Goal: Information Seeking & Learning: Learn about a topic

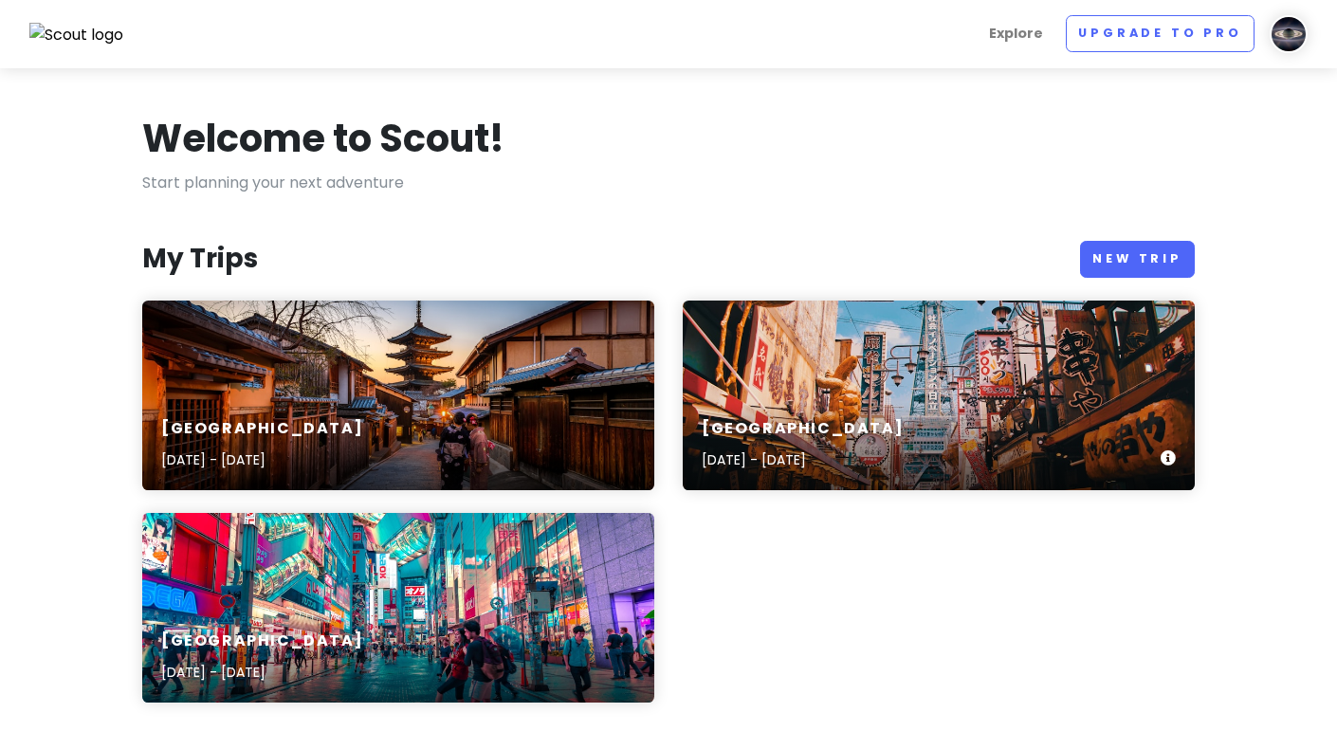
click at [841, 429] on h6 "[GEOGRAPHIC_DATA]" at bounding box center [803, 429] width 202 height 20
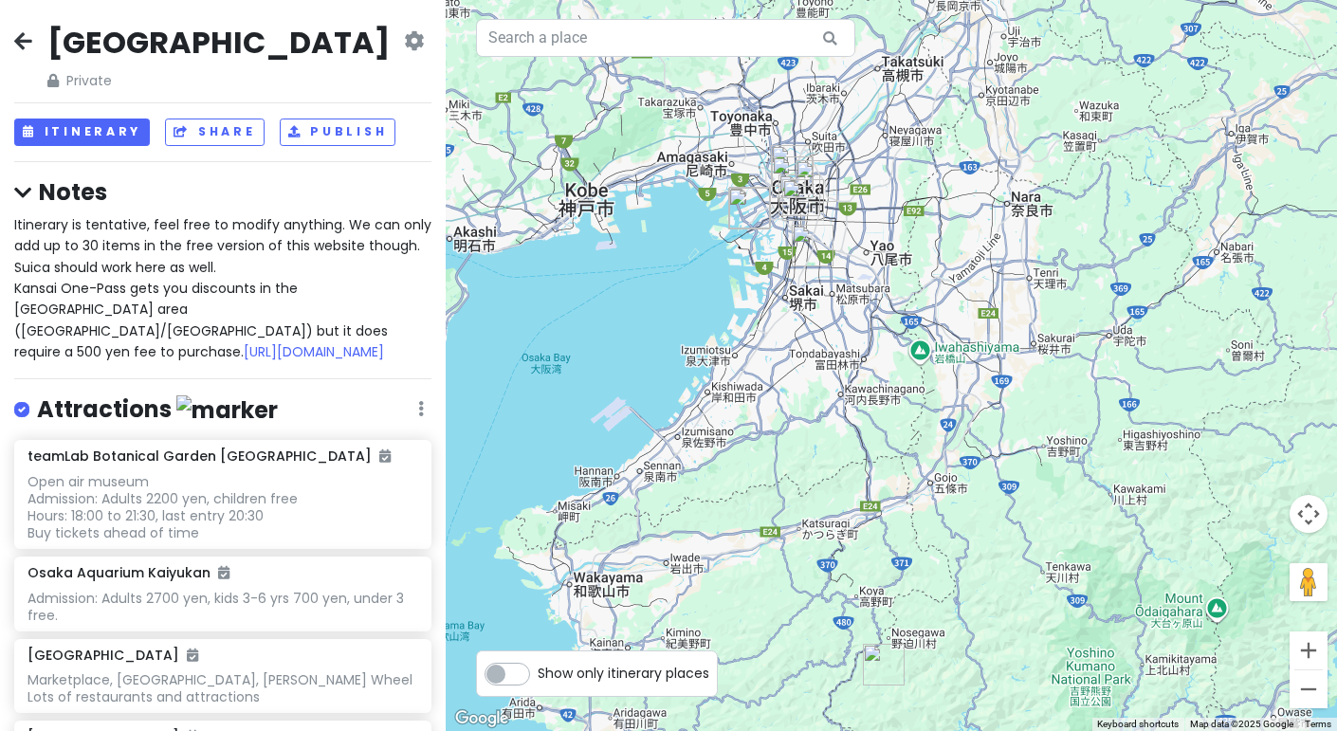
drag, startPoint x: 743, startPoint y: 178, endPoint x: 542, endPoint y: 156, distance: 202.2
click at [666, 251] on div at bounding box center [892, 365] width 892 height 731
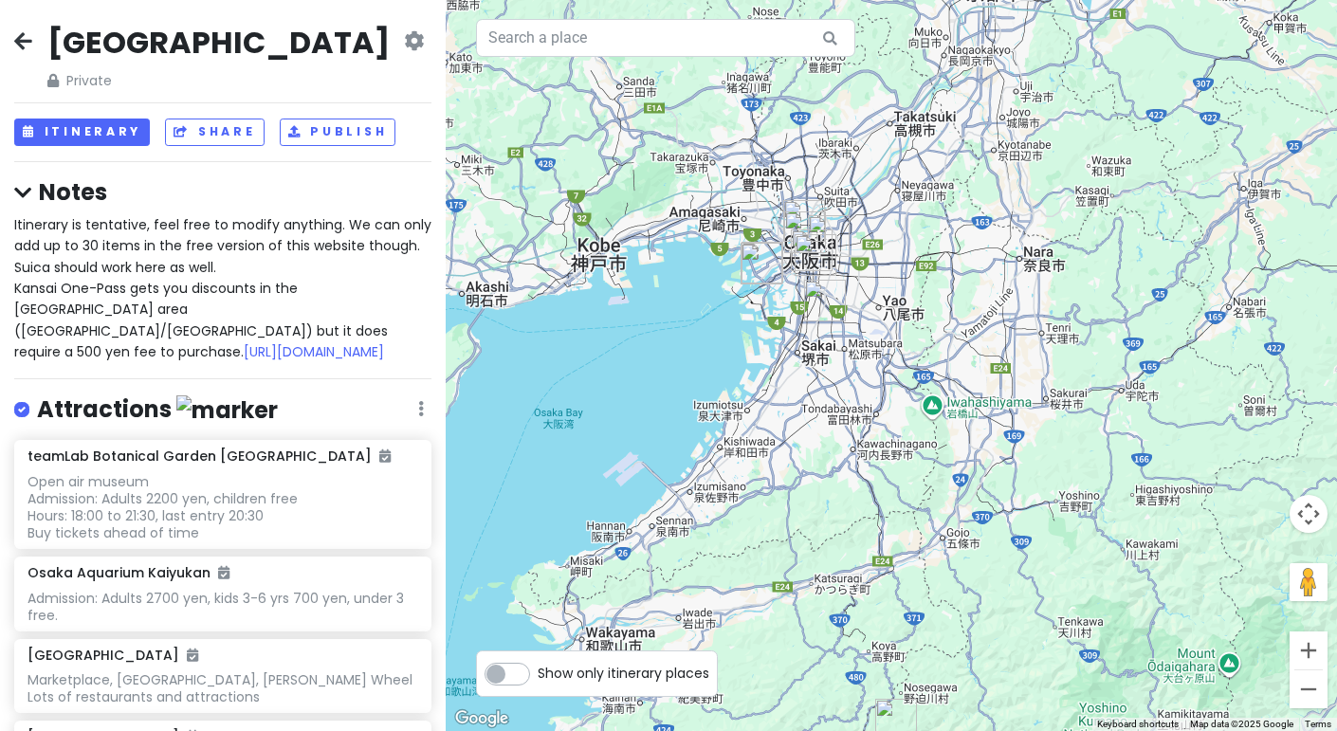
click at [28, 38] on icon at bounding box center [23, 40] width 18 height 15
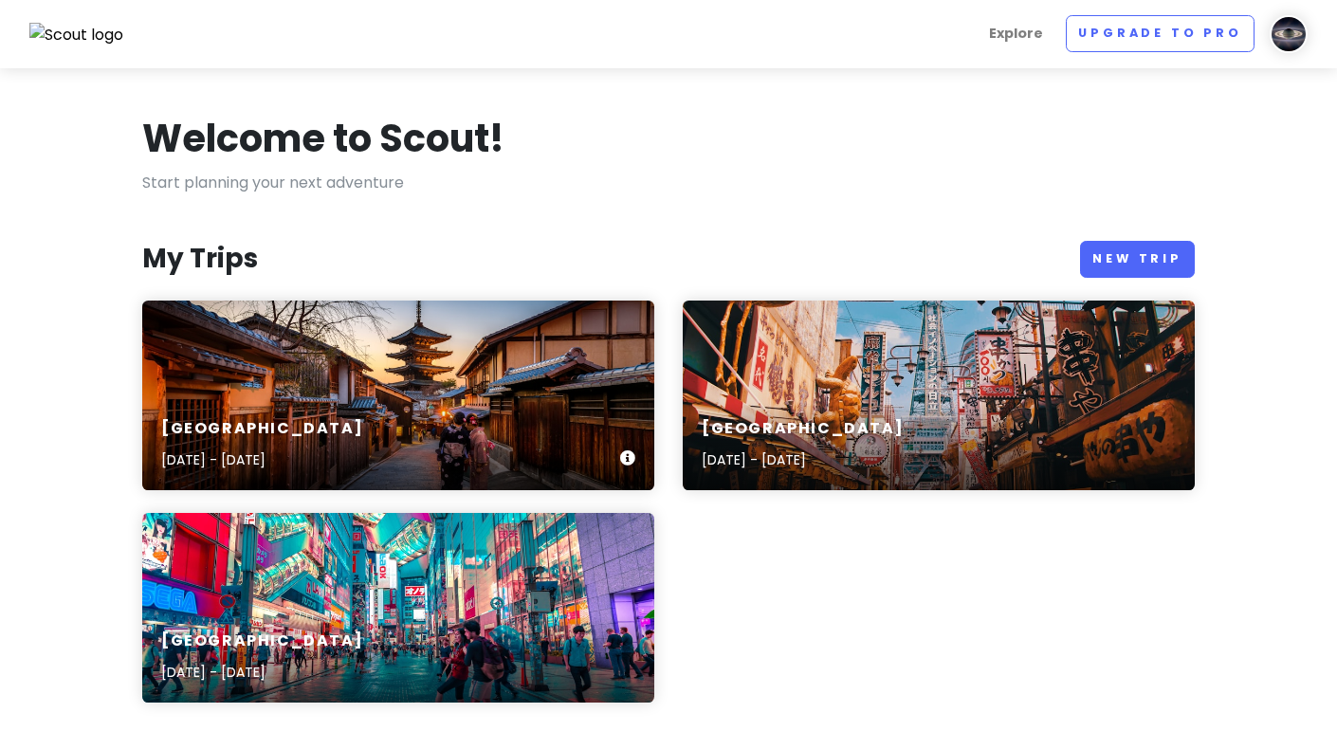
click at [325, 400] on div "[GEOGRAPHIC_DATA] [DATE] - [DATE]" at bounding box center [398, 445] width 512 height 90
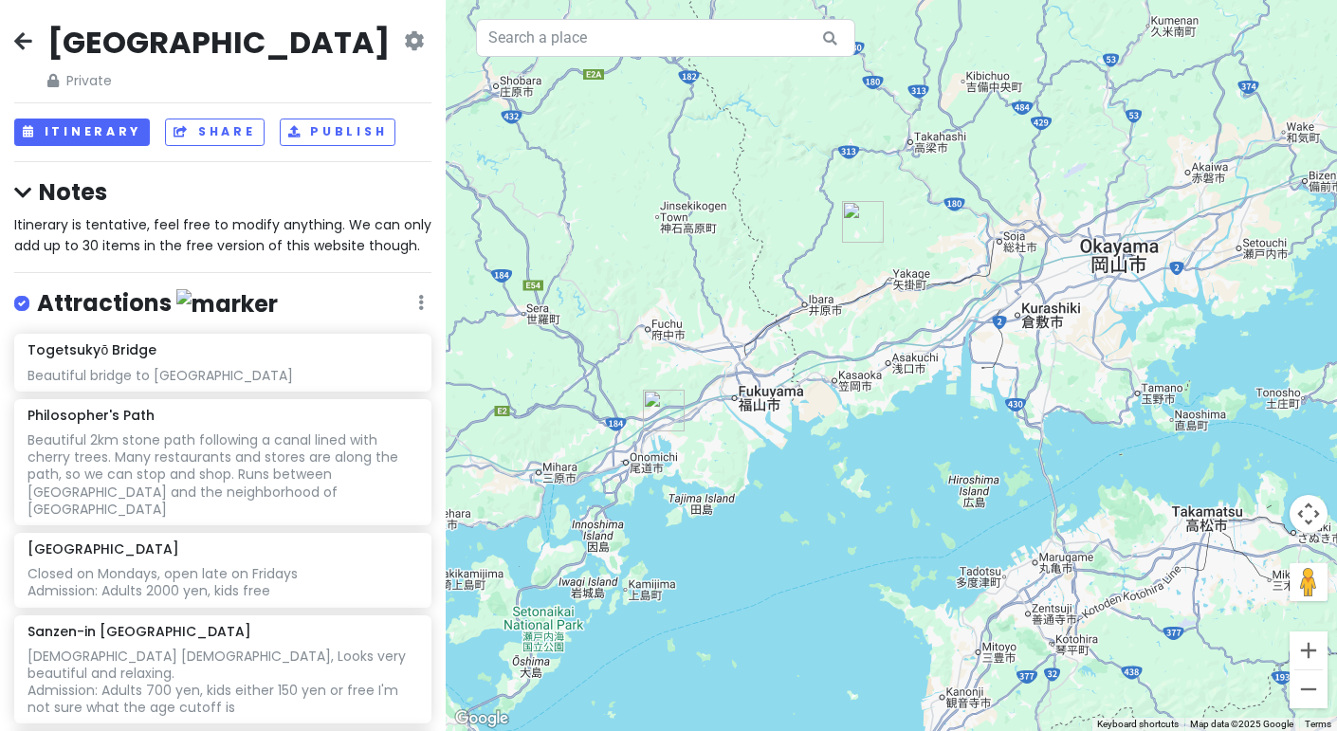
click at [854, 225] on img "Bisei Astronomical Observatory" at bounding box center [863, 221] width 57 height 57
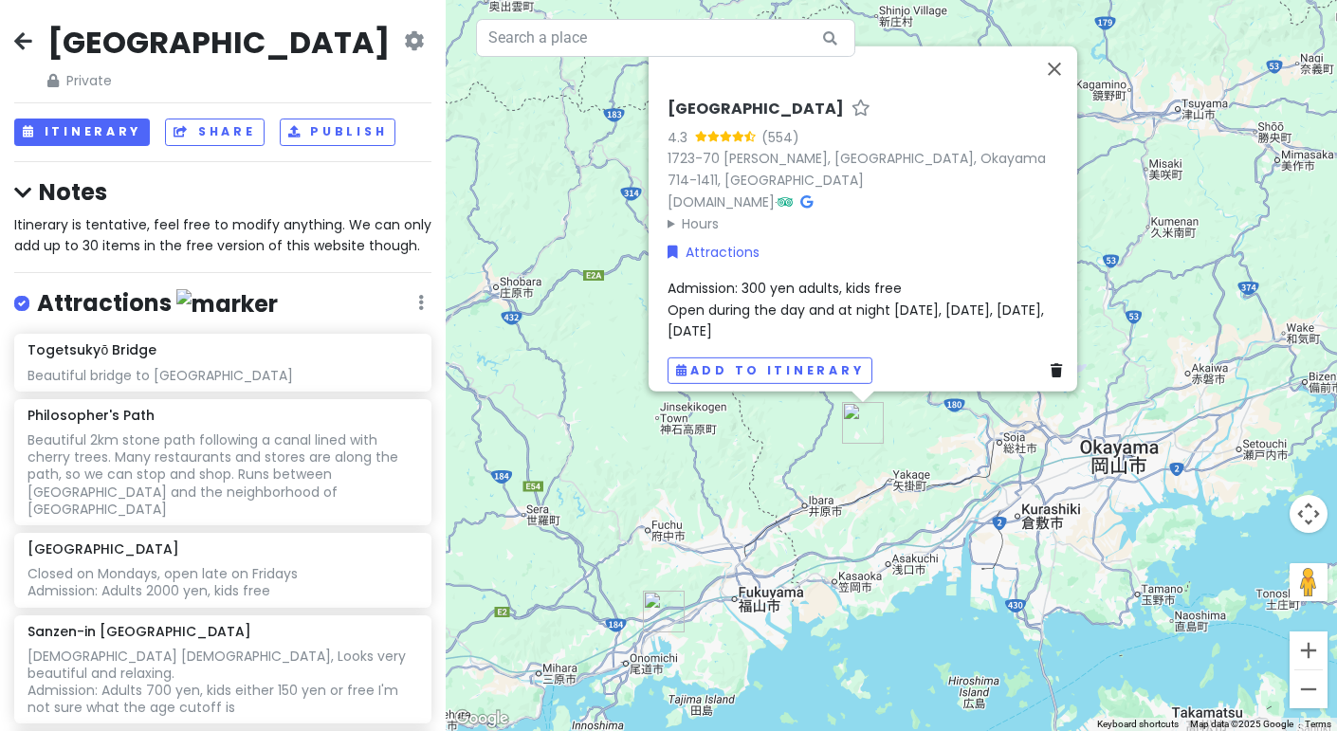
click at [656, 615] on img "Takeno Shokudo" at bounding box center [663, 611] width 57 height 57
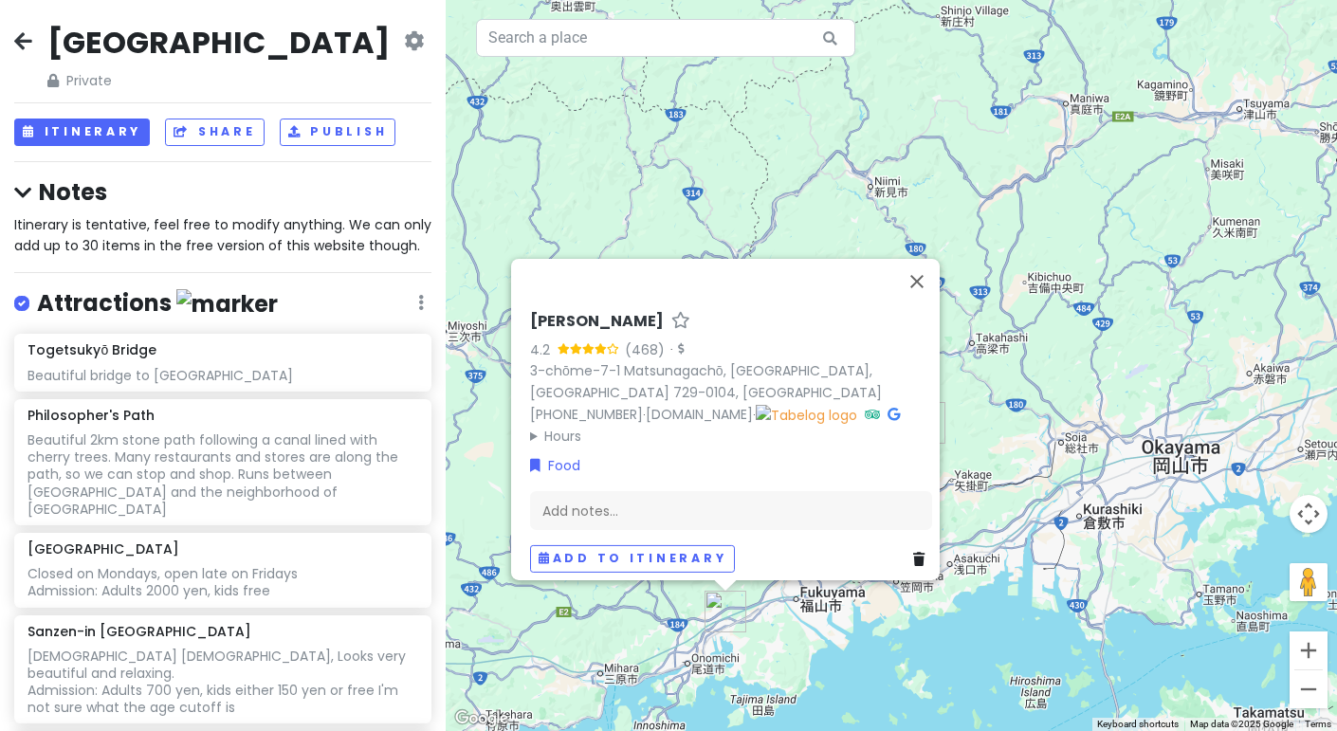
click at [788, 193] on div "Takeno Shokudo 4.2 (468) · 3-chōme-7-1 Matsunagachō, [GEOGRAPHIC_DATA], [GEOGRA…" at bounding box center [892, 365] width 892 height 731
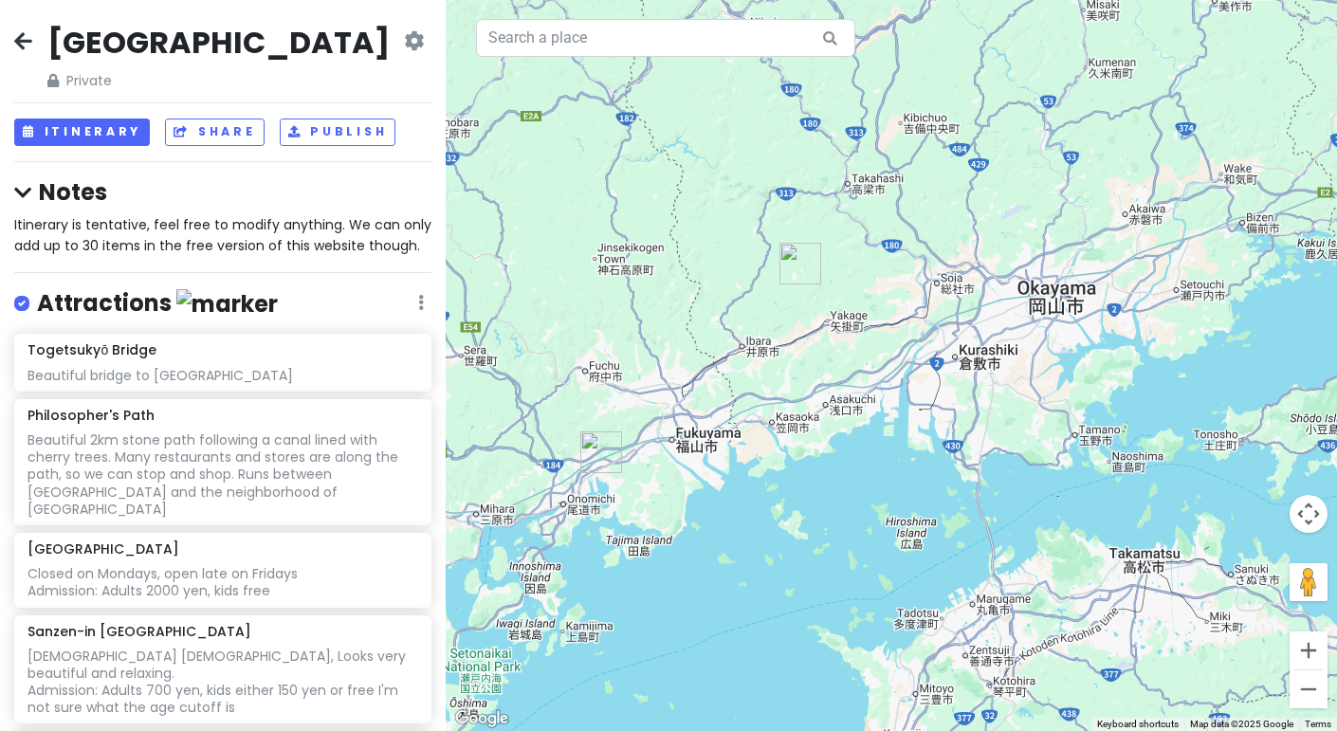
drag, startPoint x: 857, startPoint y: 355, endPoint x: 726, endPoint y: 195, distance: 206.8
click at [726, 193] on div at bounding box center [892, 365] width 892 height 731
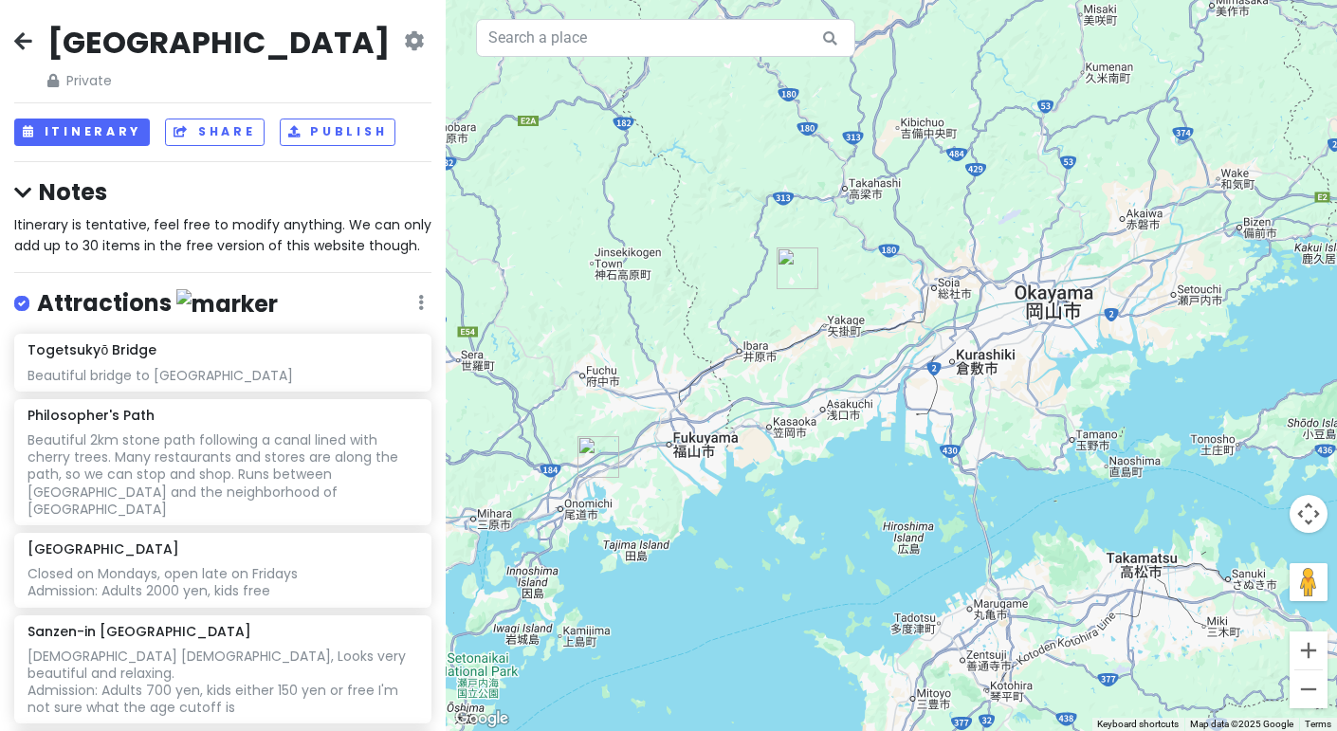
click at [16, 44] on icon at bounding box center [23, 40] width 18 height 15
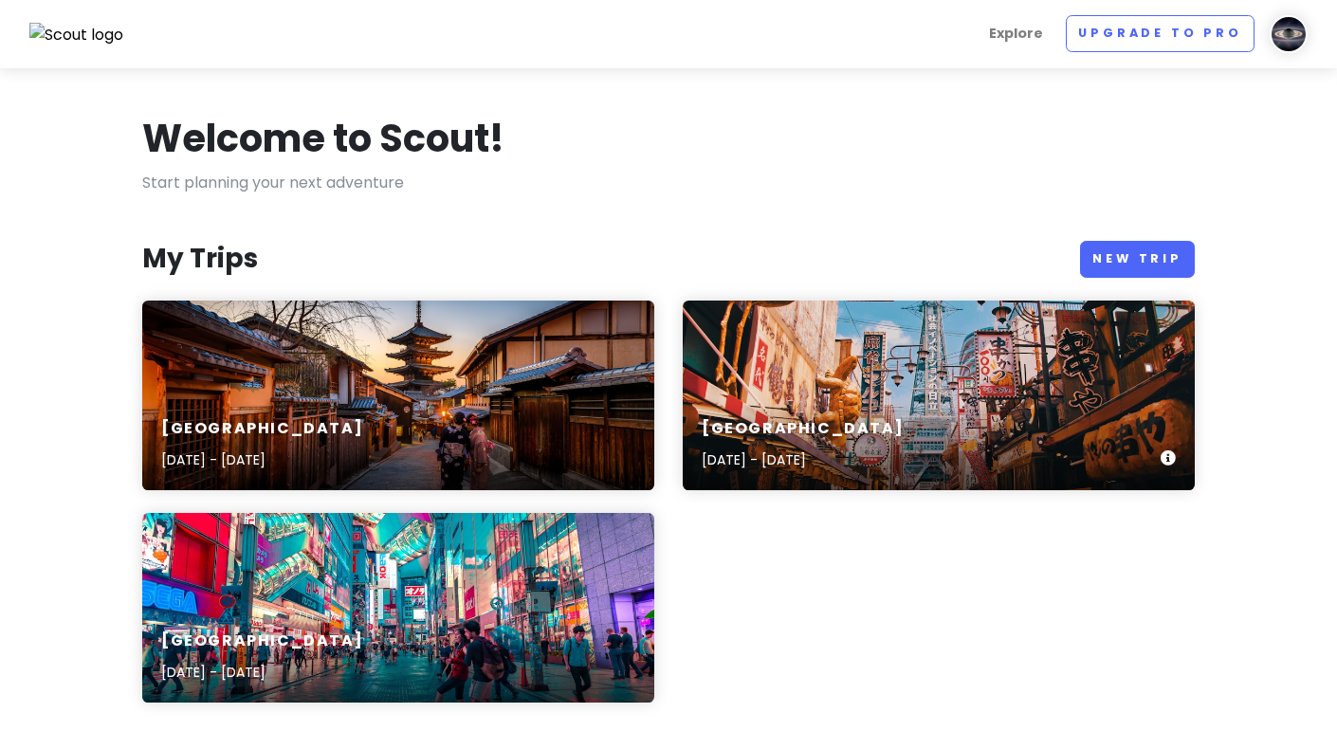
click at [741, 361] on div "[GEOGRAPHIC_DATA] [DATE] - [DATE]" at bounding box center [939, 396] width 512 height 190
click at [342, 384] on div "[GEOGRAPHIC_DATA] [DATE] - [DATE]" at bounding box center [398, 396] width 512 height 190
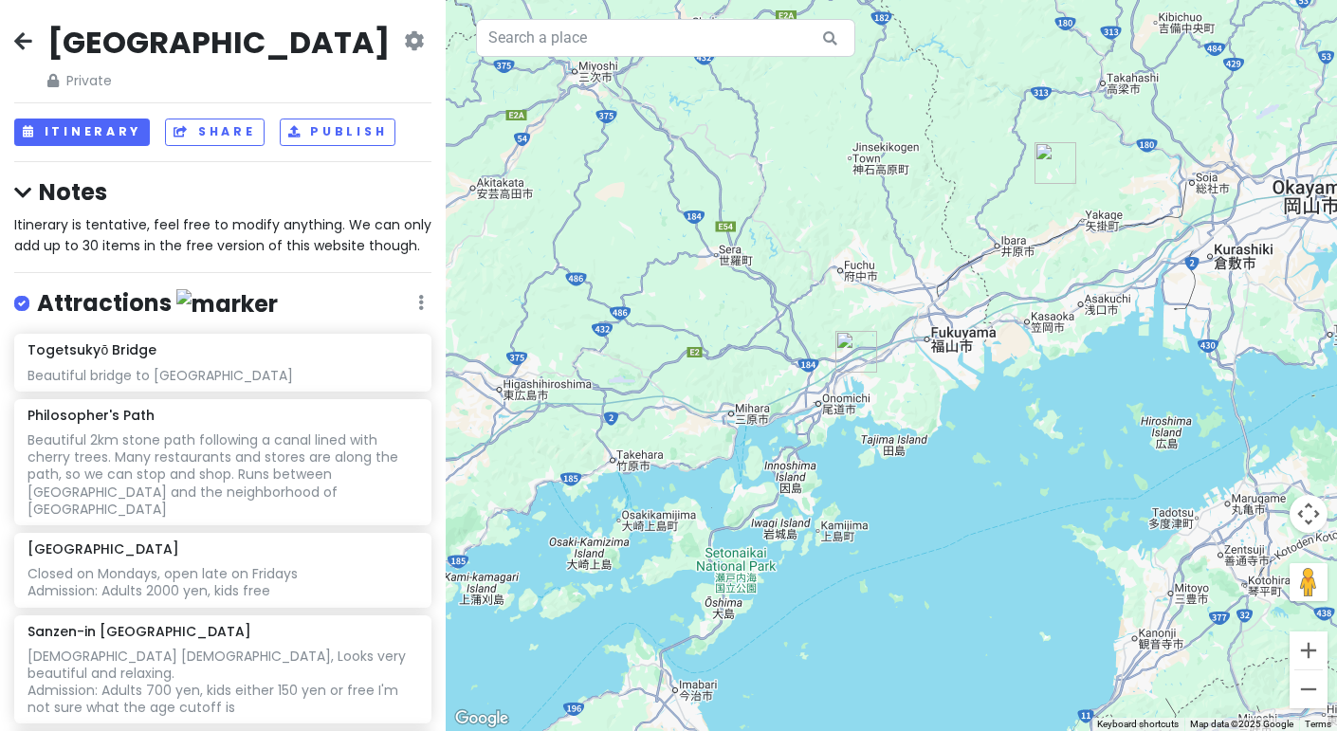
drag, startPoint x: 589, startPoint y: 270, endPoint x: 852, endPoint y: 204, distance: 271.0
click at [852, 204] on div at bounding box center [892, 365] width 892 height 731
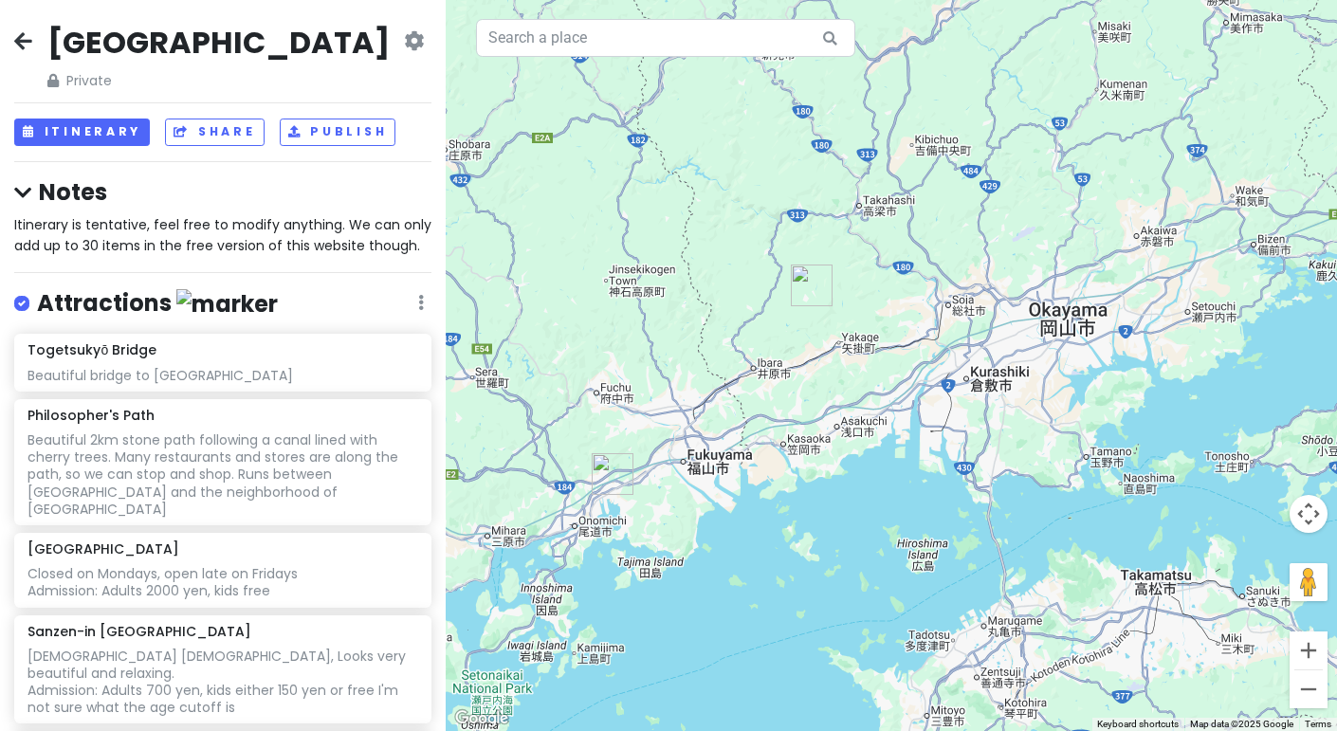
drag, startPoint x: 855, startPoint y: 310, endPoint x: 611, endPoint y: 439, distance: 275.8
click at [611, 439] on div at bounding box center [892, 365] width 892 height 731
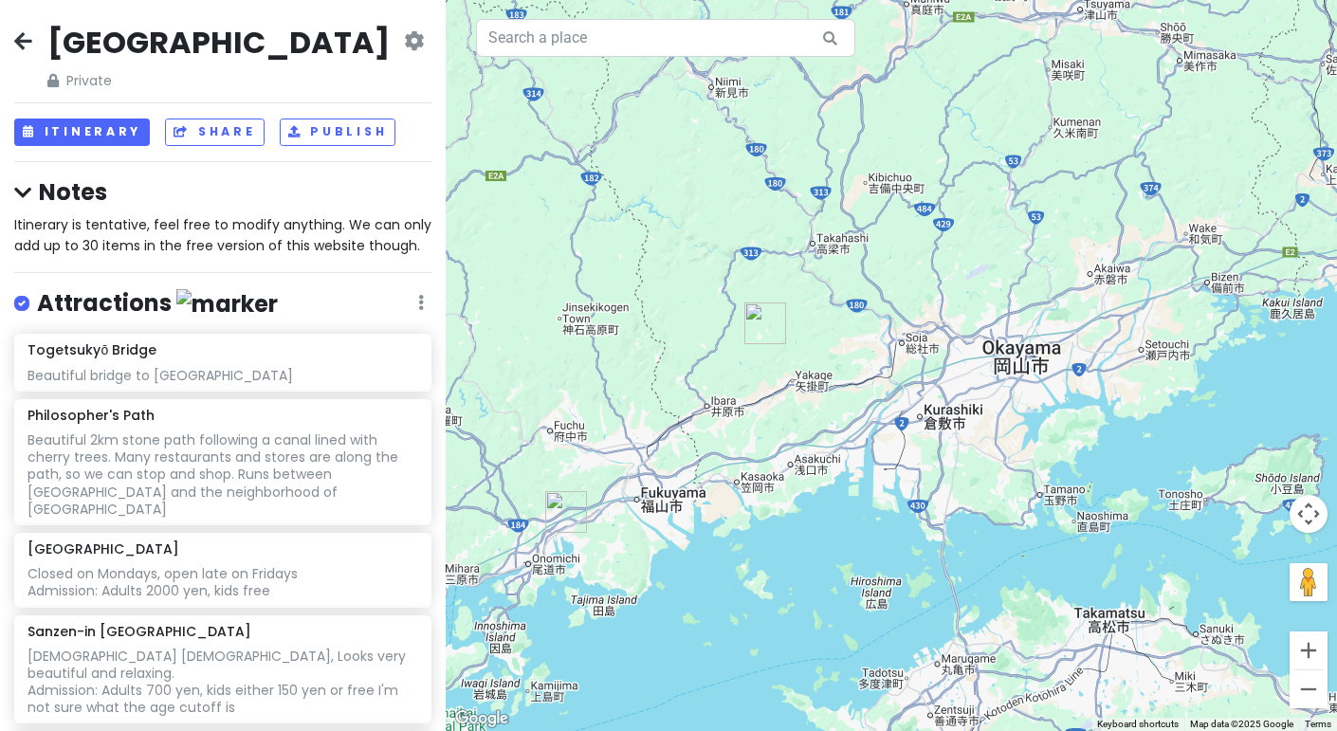
drag, startPoint x: 728, startPoint y: 243, endPoint x: 682, endPoint y: 285, distance: 62.5
click at [682, 285] on div at bounding box center [892, 365] width 892 height 731
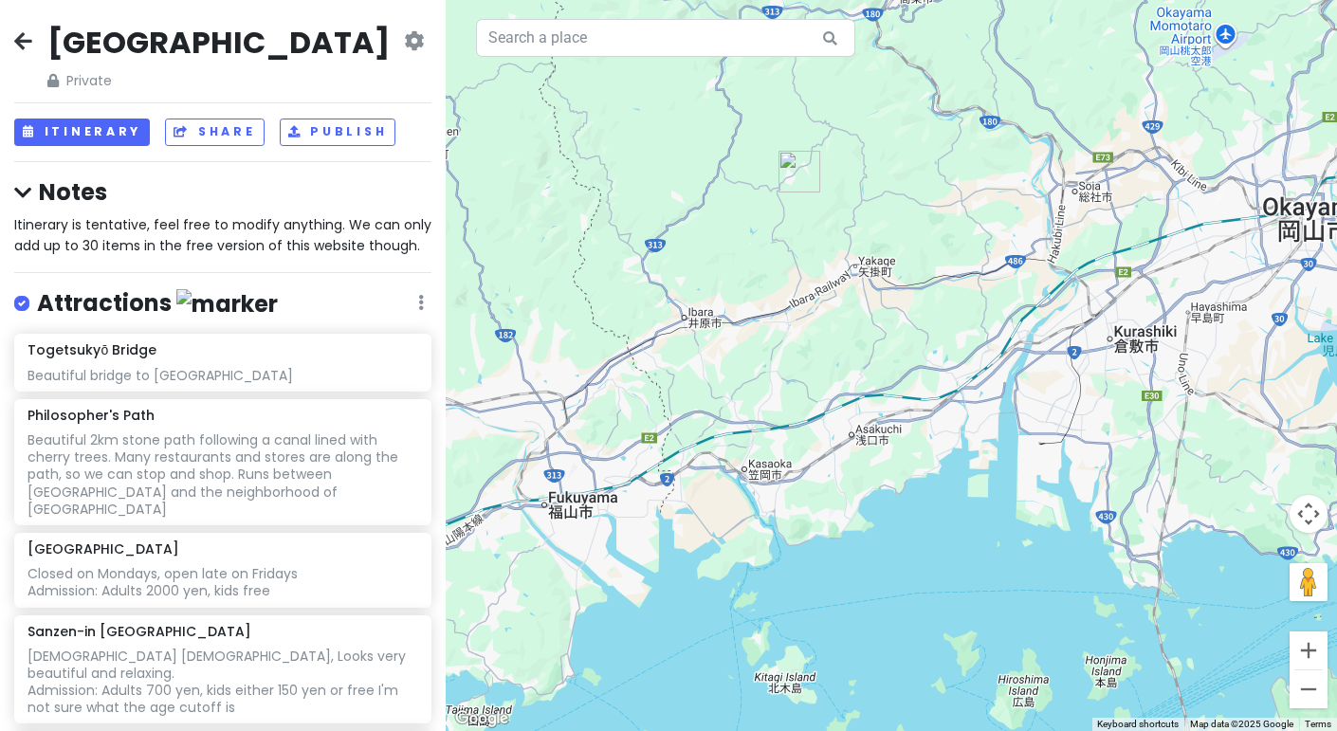
drag, startPoint x: 711, startPoint y: 406, endPoint x: 706, endPoint y: 346, distance: 60.0
click at [706, 346] on div at bounding box center [892, 365] width 892 height 731
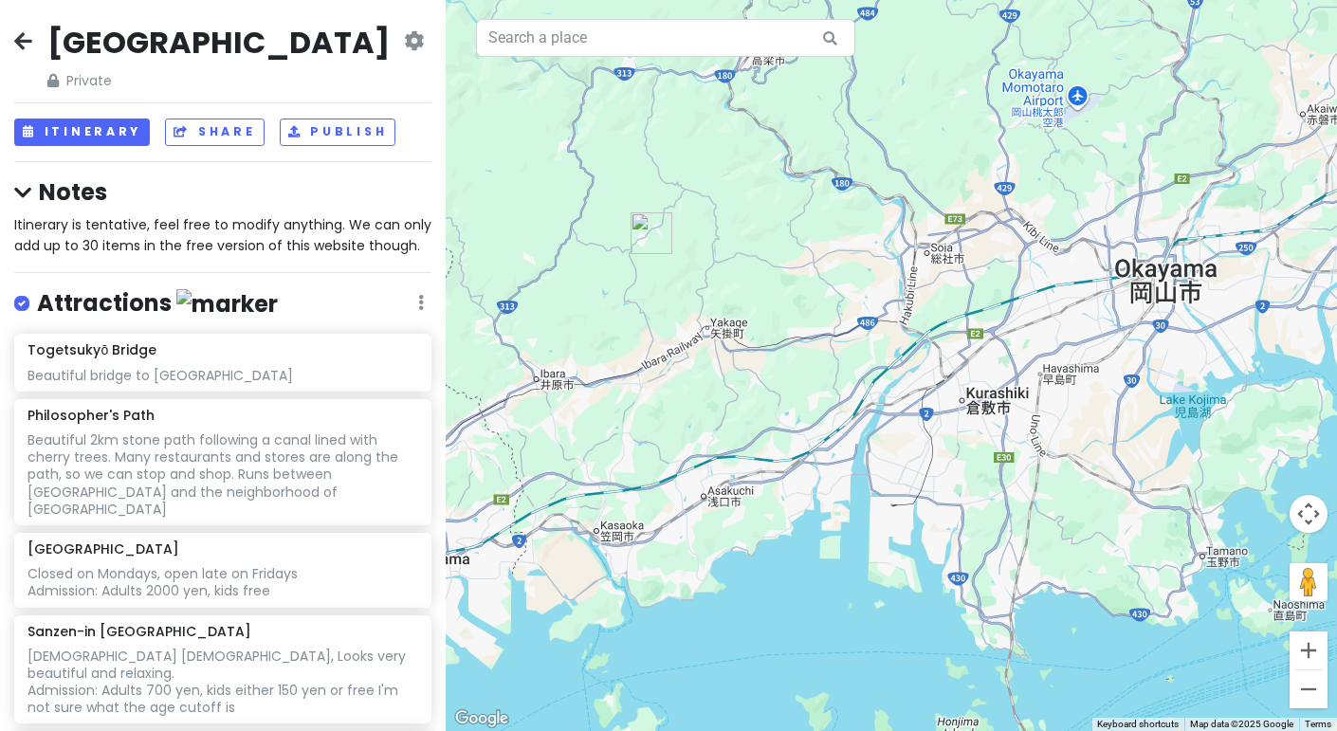
drag, startPoint x: 831, startPoint y: 348, endPoint x: 682, endPoint y: 407, distance: 160.1
click at [682, 407] on div at bounding box center [892, 365] width 892 height 731
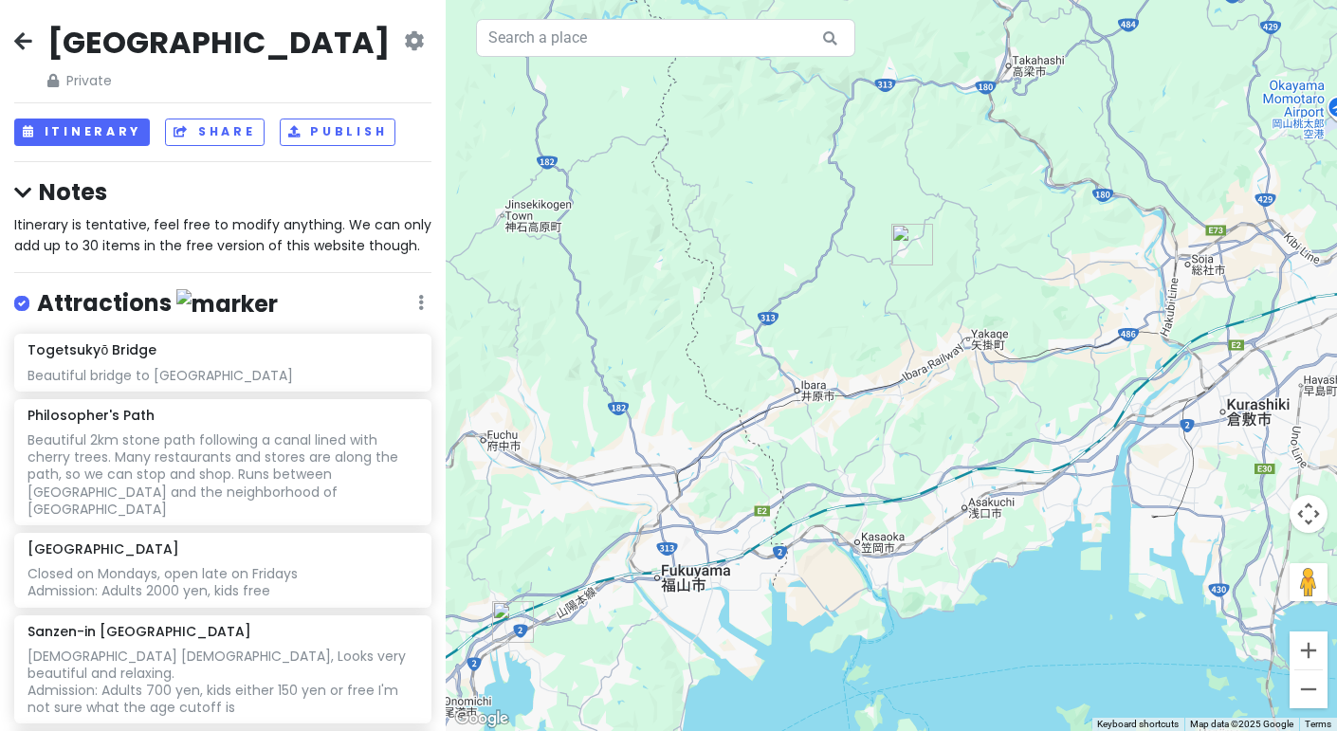
drag, startPoint x: 656, startPoint y: 450, endPoint x: 916, endPoint y: 463, distance: 260.2
click at [916, 463] on div at bounding box center [892, 365] width 892 height 731
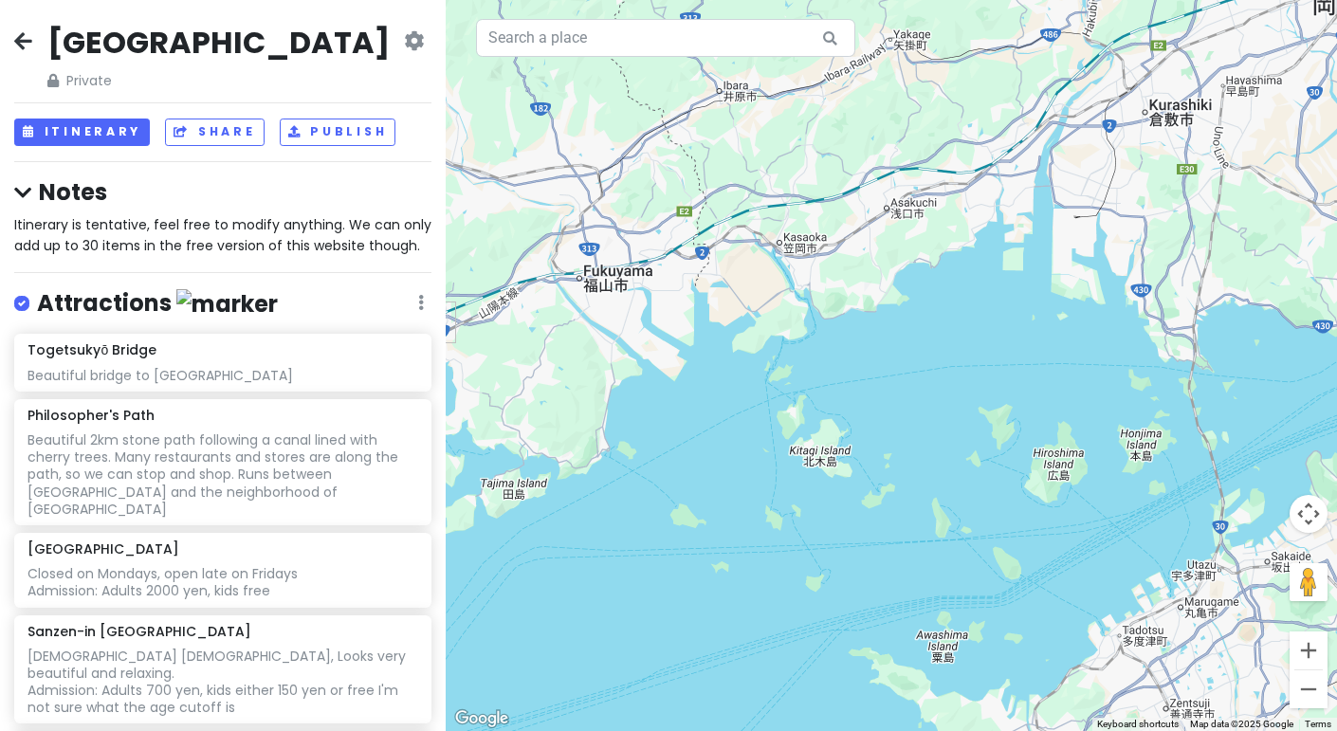
drag, startPoint x: 910, startPoint y: 414, endPoint x: 808, endPoint y: 9, distance: 417.5
click at [808, 9] on div at bounding box center [892, 365] width 892 height 731
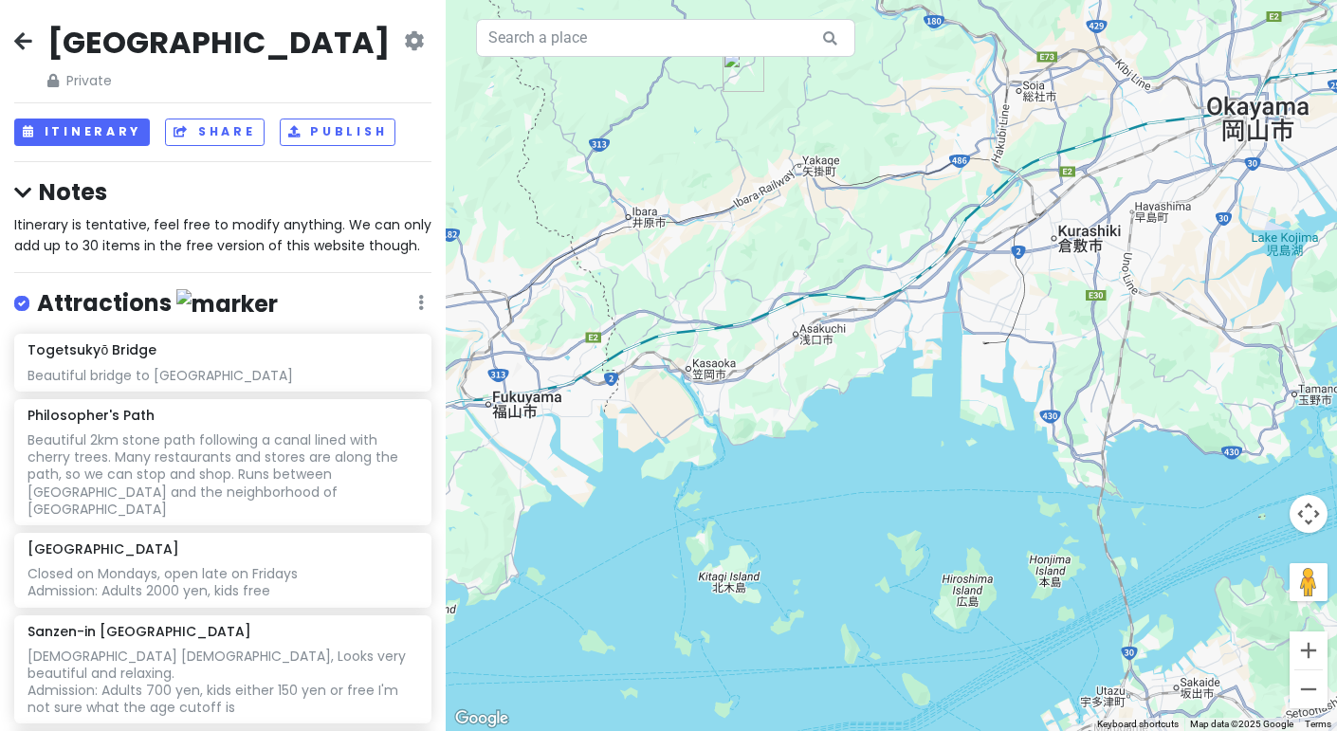
drag, startPoint x: 1071, startPoint y: 415, endPoint x: 987, endPoint y: 629, distance: 229.1
click at [987, 629] on div at bounding box center [892, 365] width 892 height 731
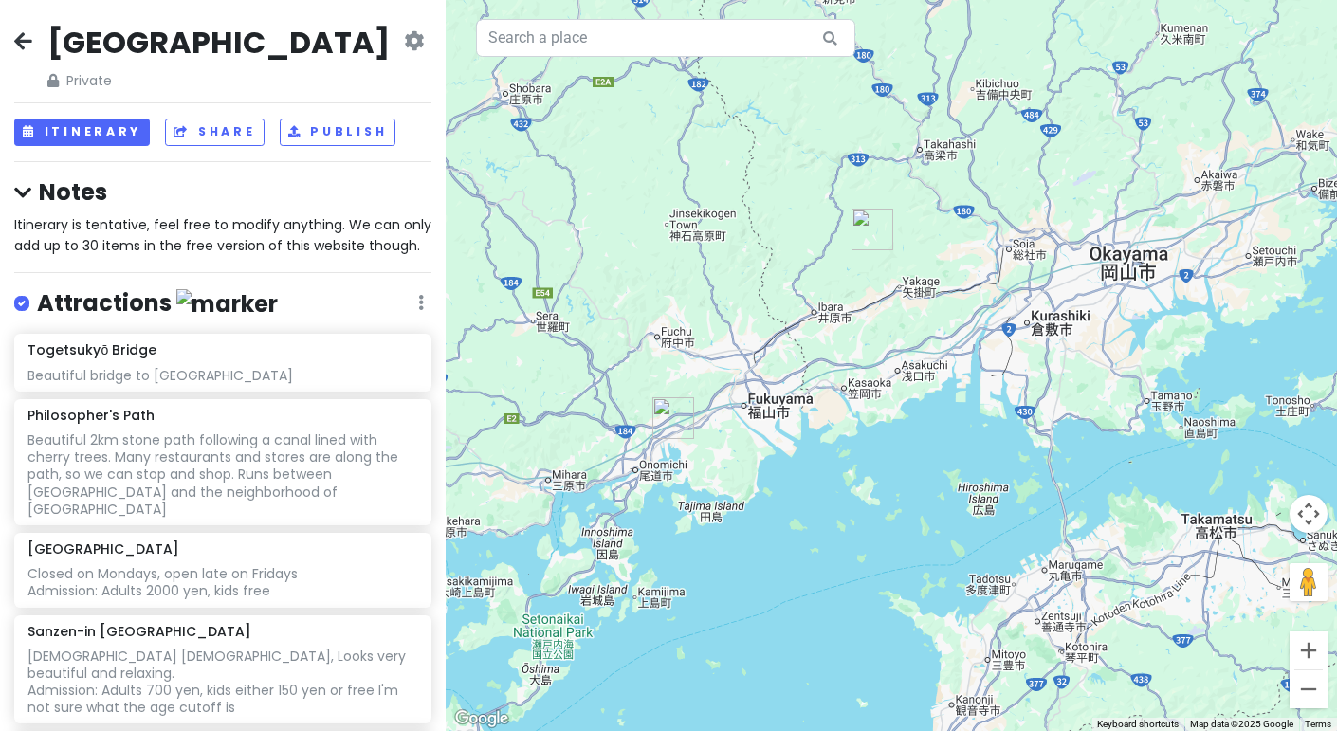
drag, startPoint x: 1025, startPoint y: 226, endPoint x: 1171, endPoint y: 165, distance: 158.2
click at [1171, 165] on div at bounding box center [892, 365] width 892 height 731
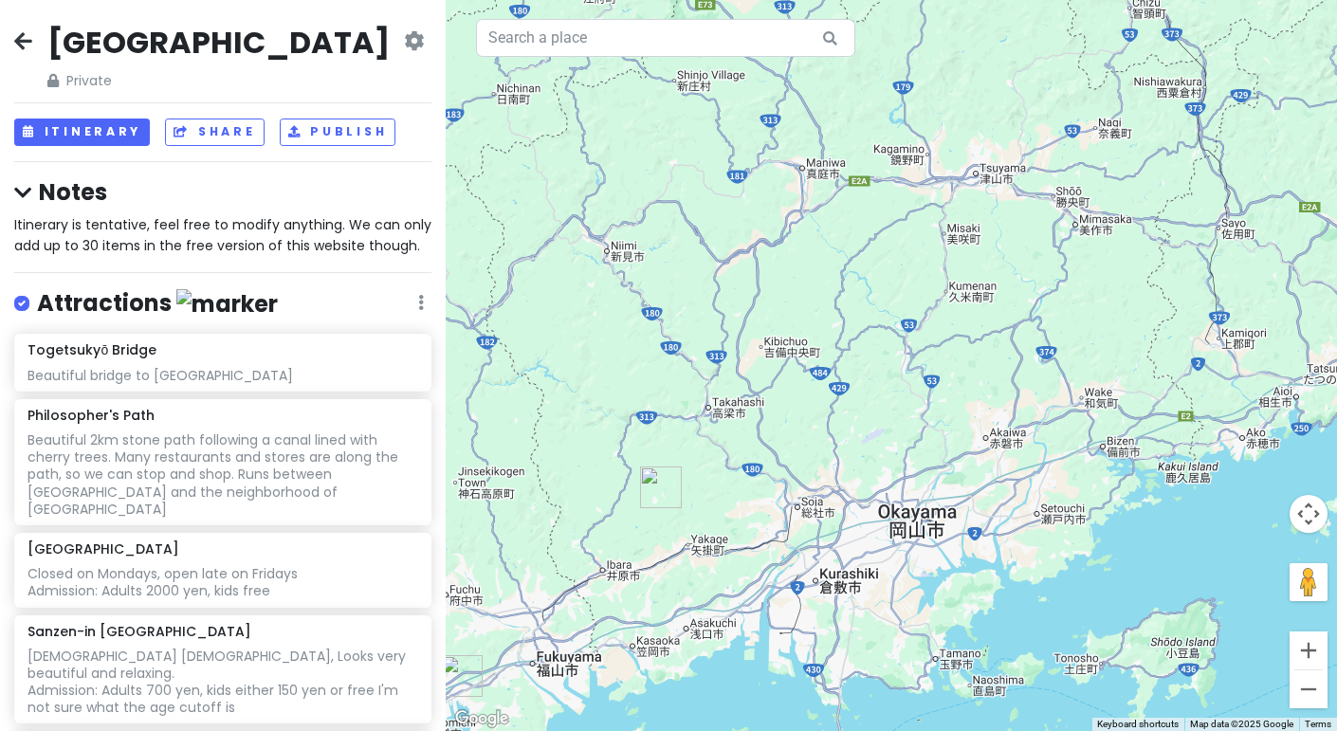
drag, startPoint x: 799, startPoint y: 191, endPoint x: 586, endPoint y: 446, distance: 332.0
click at [586, 449] on div at bounding box center [892, 365] width 892 height 731
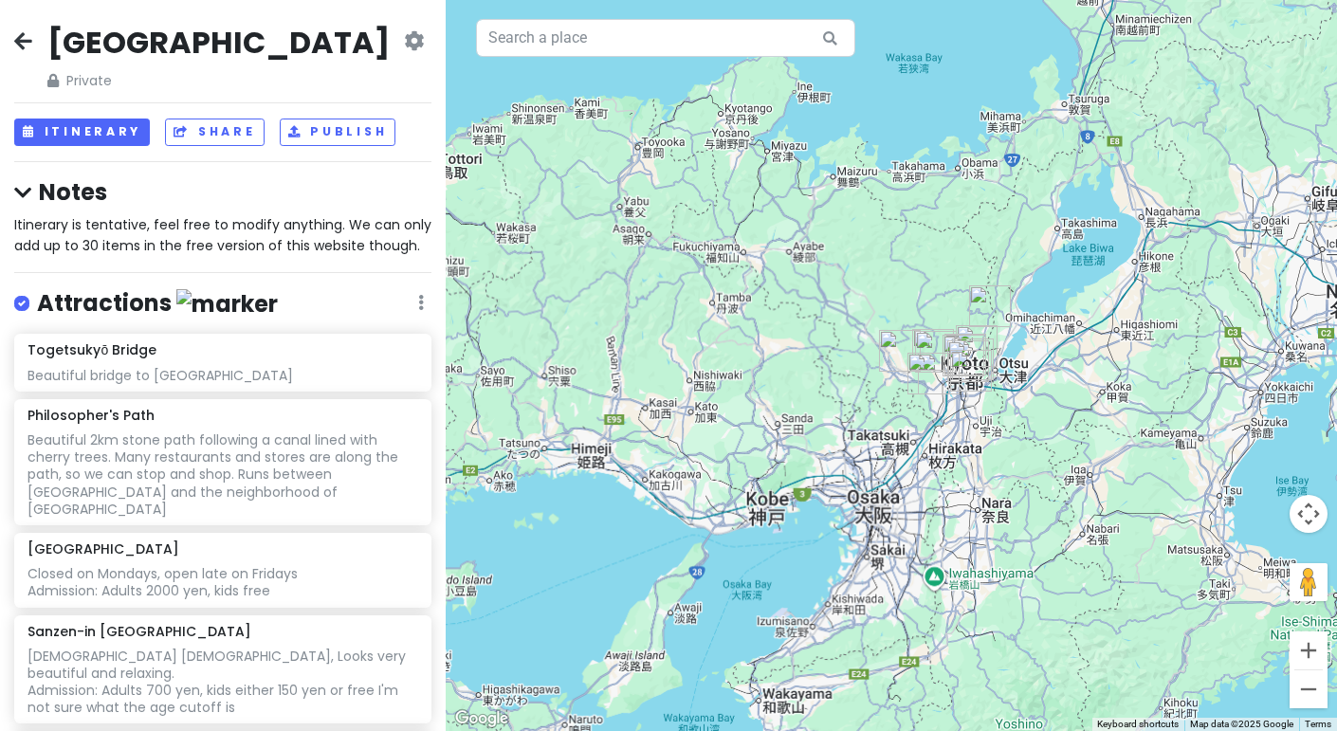
drag, startPoint x: 956, startPoint y: 293, endPoint x: 584, endPoint y: 316, distance: 372.5
click at [545, 340] on div at bounding box center [892, 365] width 892 height 731
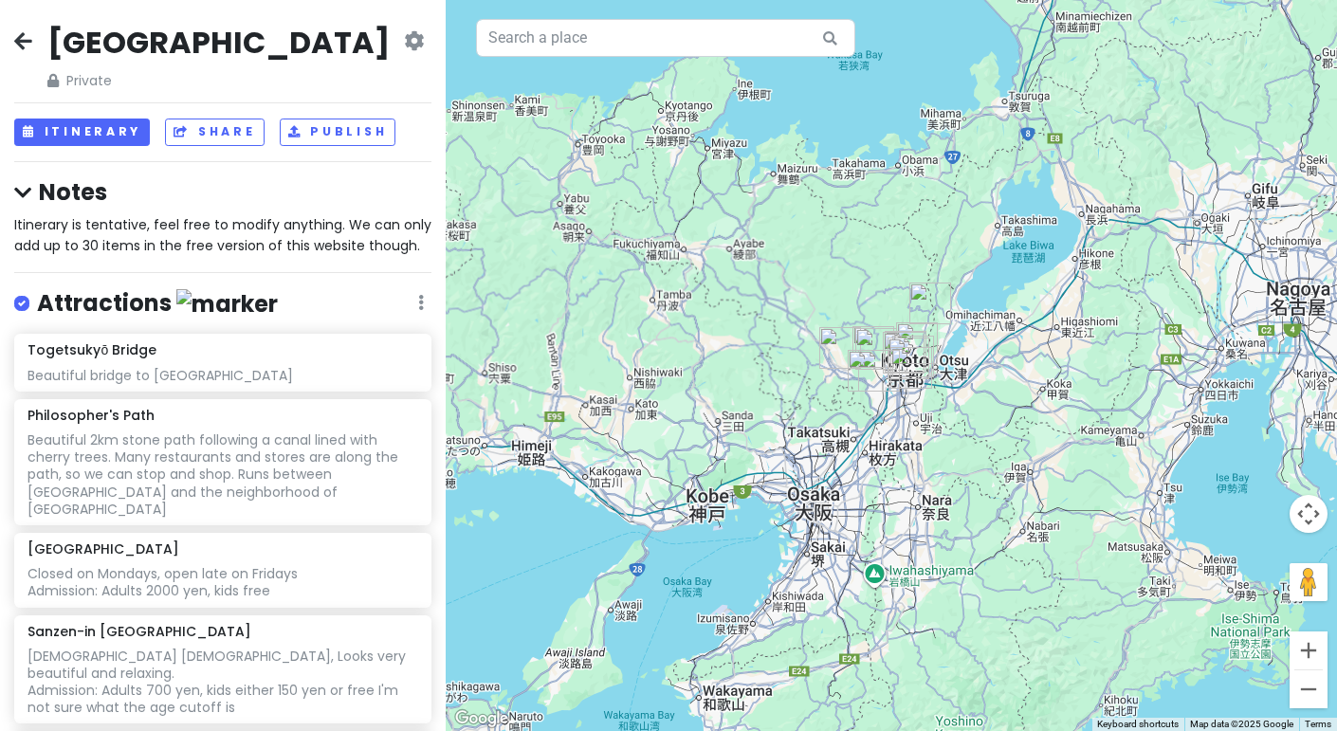
drag, startPoint x: 854, startPoint y: 285, endPoint x: 760, endPoint y: 270, distance: 95.1
click at [760, 270] on div at bounding box center [892, 365] width 892 height 731
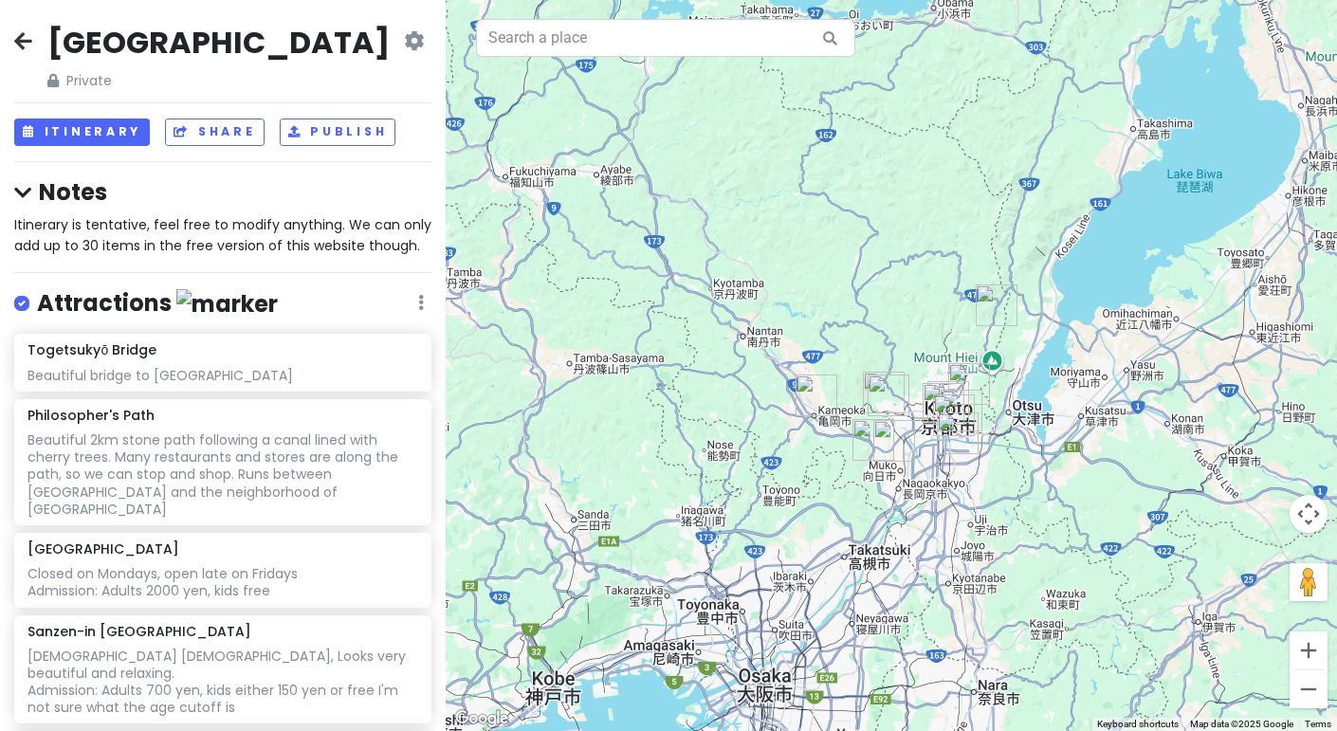
click at [811, 398] on img "Kameoka" at bounding box center [816, 395] width 57 height 57
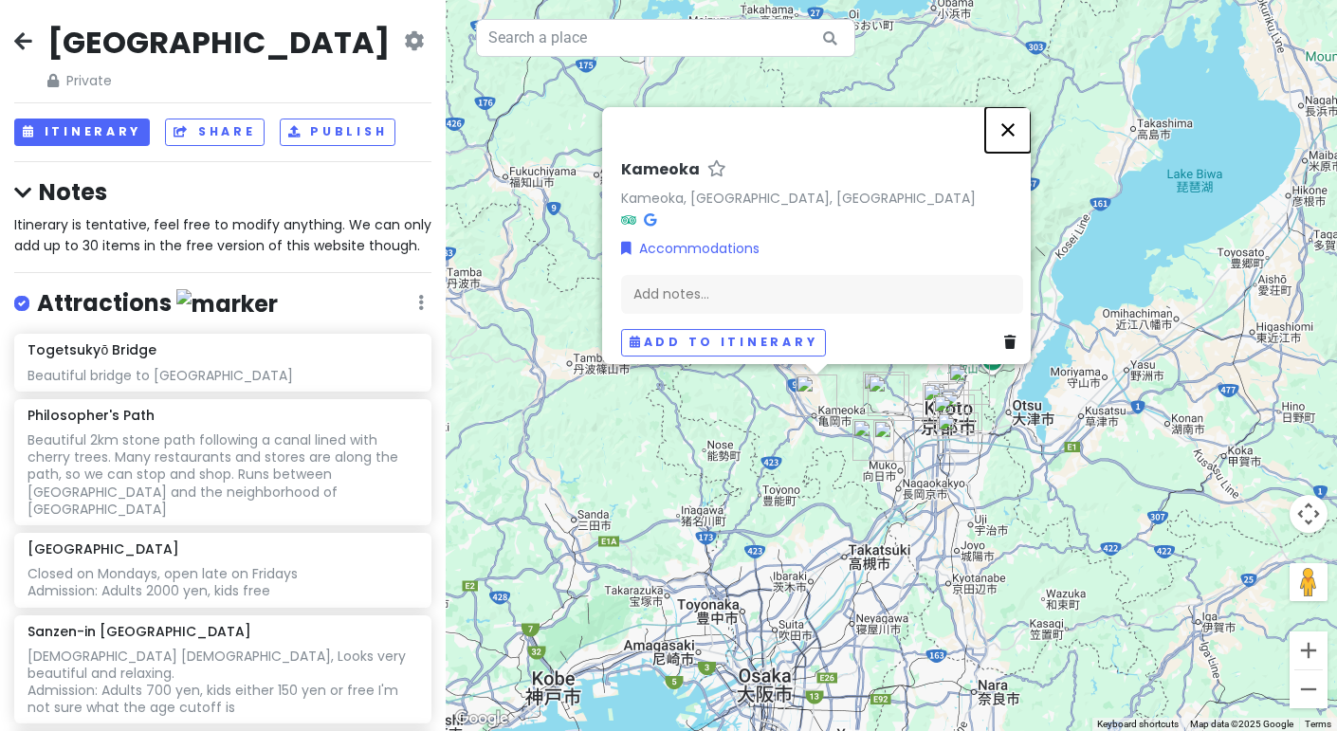
click at [1013, 125] on button "Close" at bounding box center [1008, 130] width 46 height 46
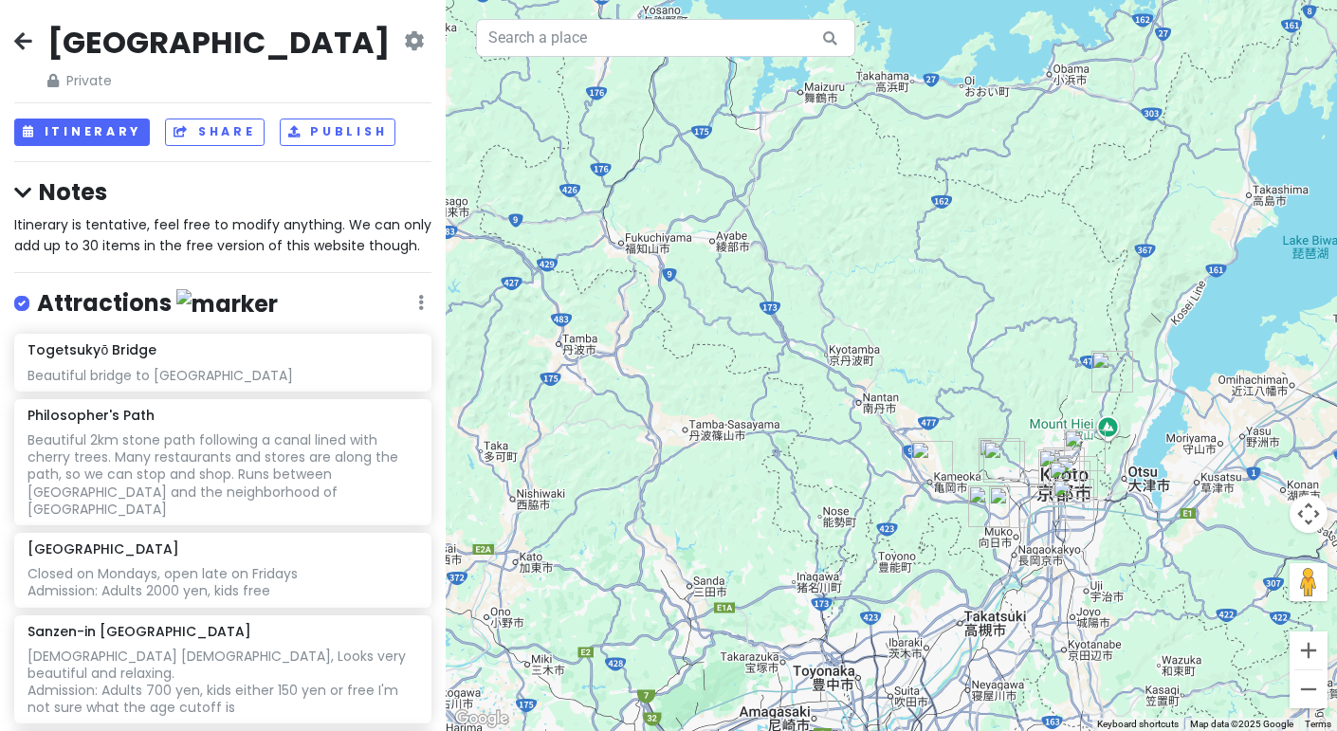
drag, startPoint x: 664, startPoint y: 452, endPoint x: 781, endPoint y: 504, distance: 127.4
click at [781, 508] on div at bounding box center [892, 365] width 892 height 731
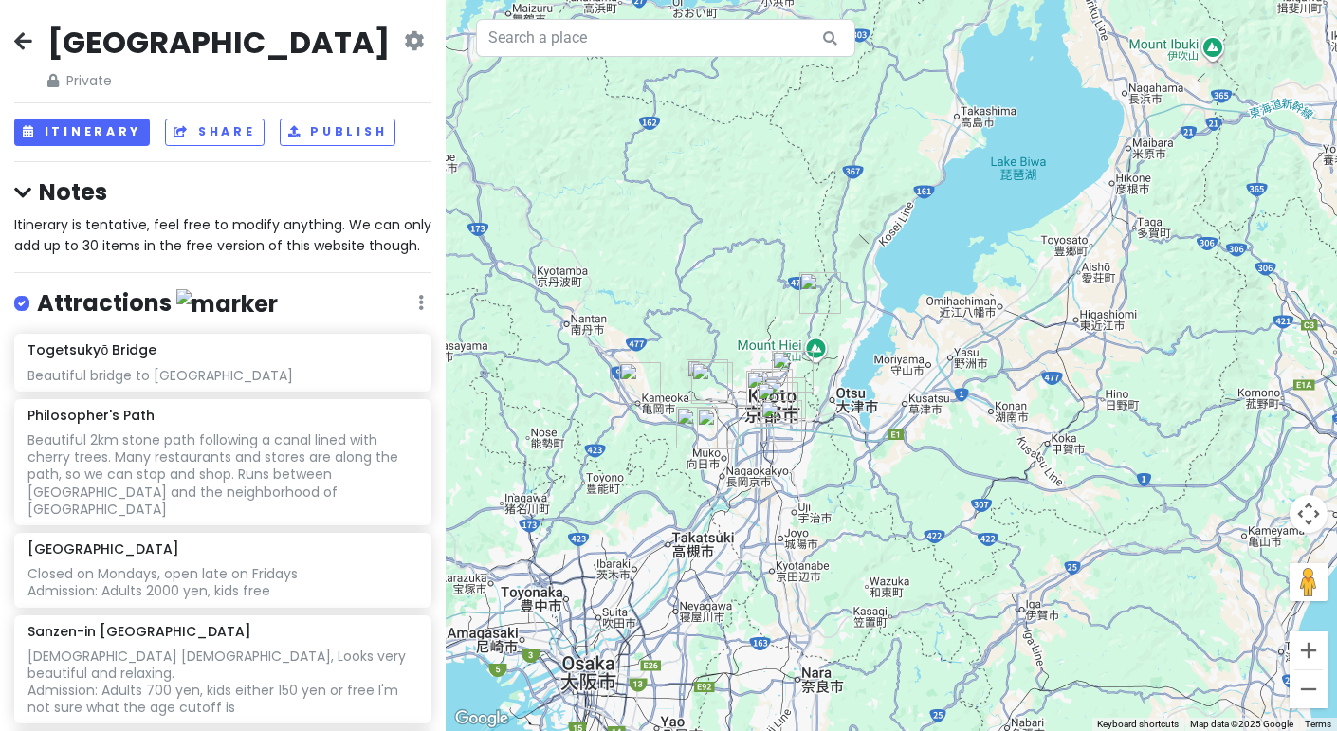
drag, startPoint x: 988, startPoint y: 247, endPoint x: 690, endPoint y: 184, distance: 304.3
click at [690, 184] on div at bounding box center [892, 365] width 892 height 731
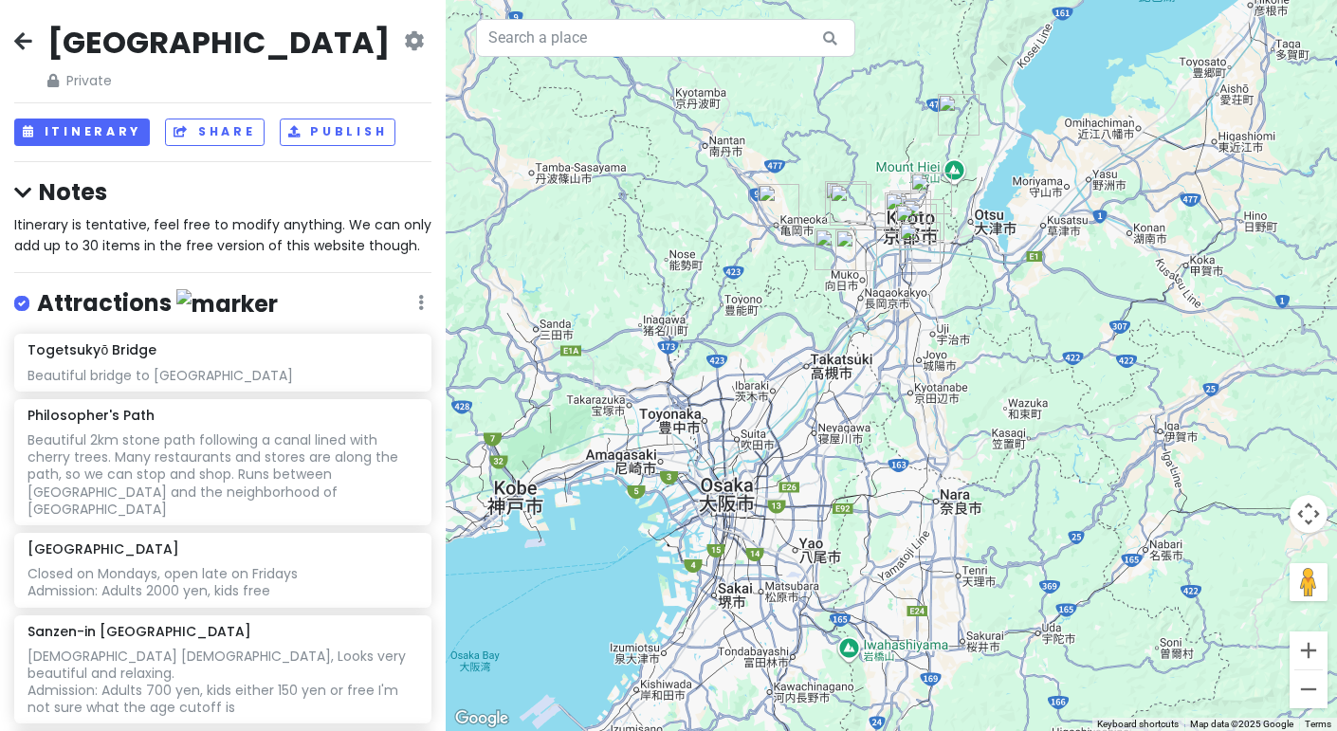
drag, startPoint x: 626, startPoint y: 341, endPoint x: 767, endPoint y: 159, distance: 230.5
click at [767, 159] on div at bounding box center [892, 365] width 892 height 731
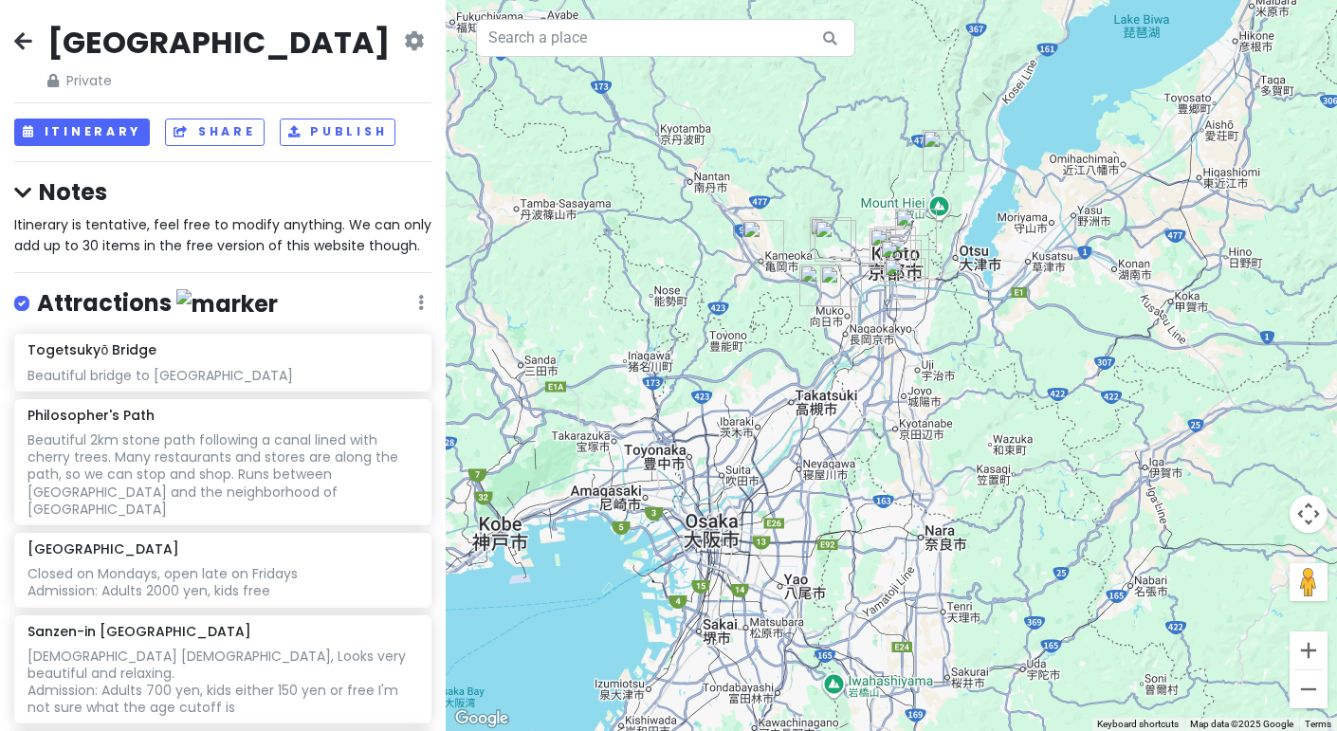
drag, startPoint x: 1013, startPoint y: 285, endPoint x: 995, endPoint y: 325, distance: 43.7
click at [995, 325] on div at bounding box center [892, 365] width 892 height 731
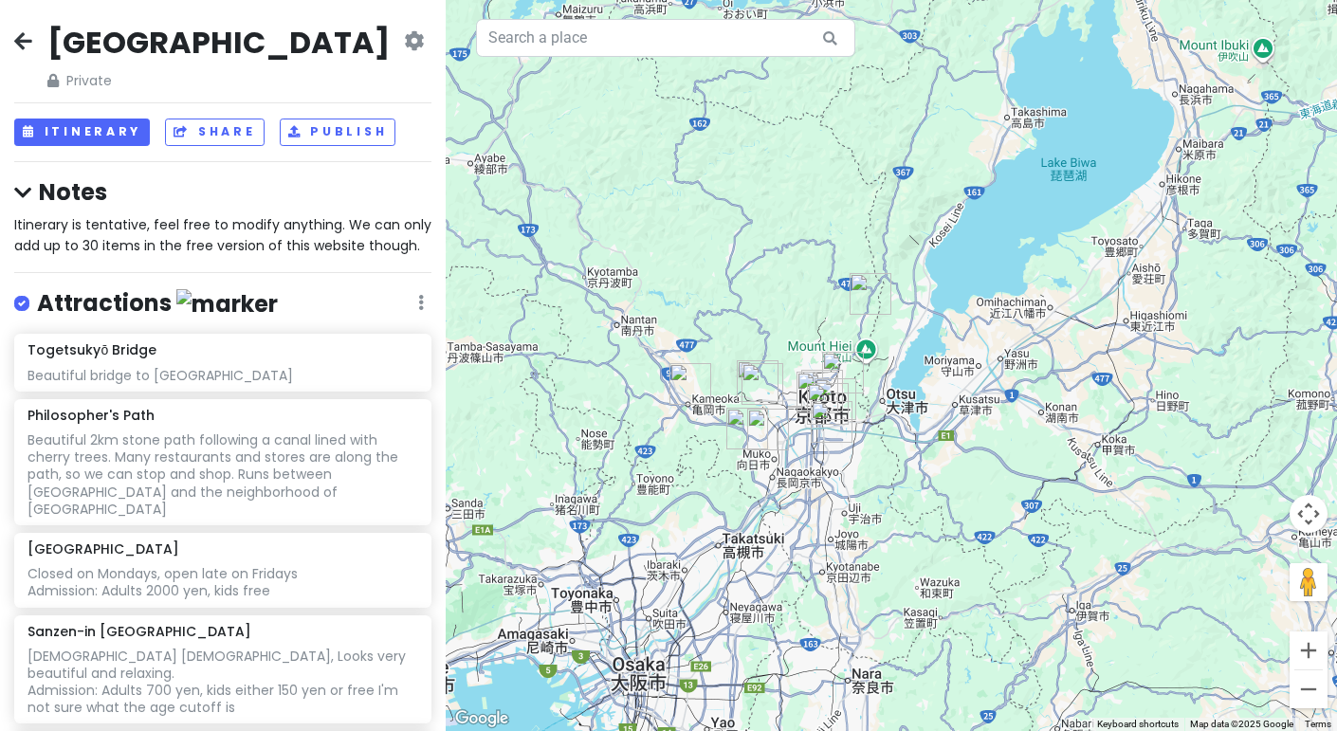
drag, startPoint x: 622, startPoint y: 321, endPoint x: 671, endPoint y: 479, distance: 165.9
click at [555, 460] on div at bounding box center [892, 365] width 892 height 731
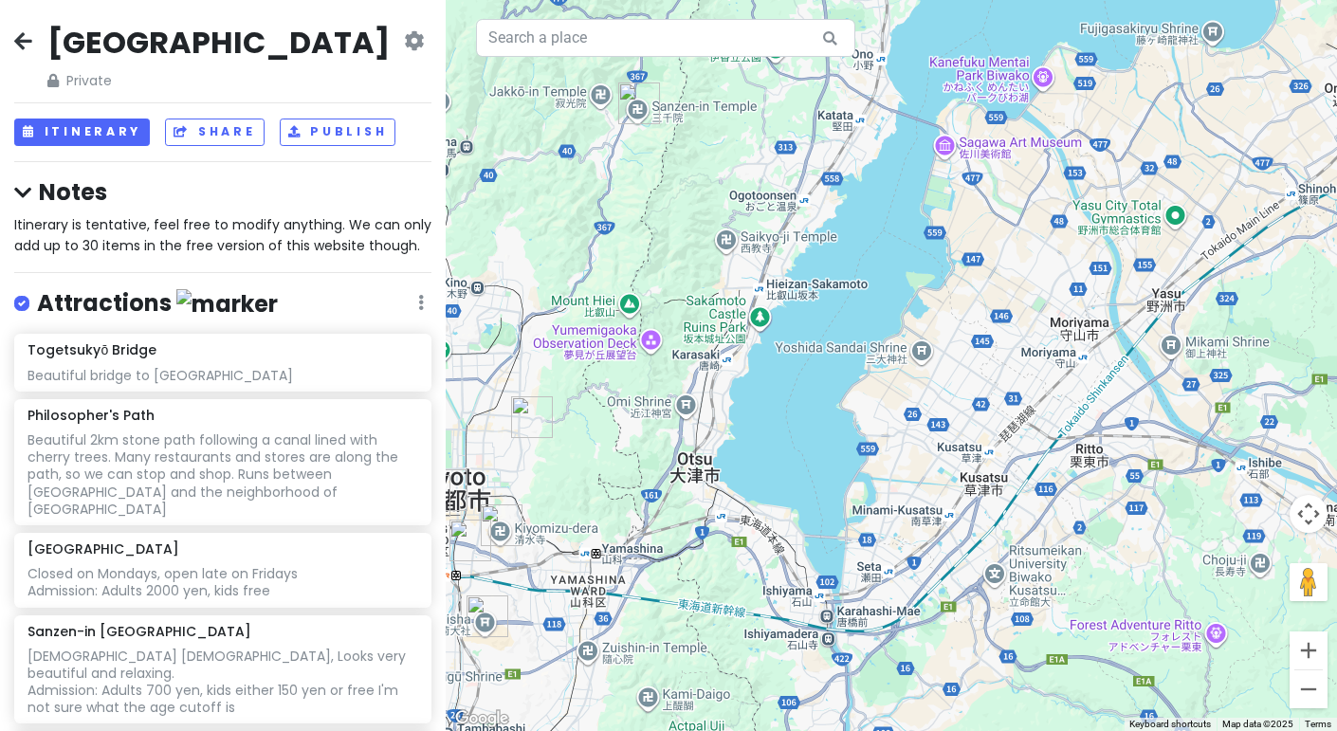
drag, startPoint x: 995, startPoint y: 392, endPoint x: 754, endPoint y: 205, distance: 304.9
click at [713, 179] on div at bounding box center [892, 365] width 892 height 731
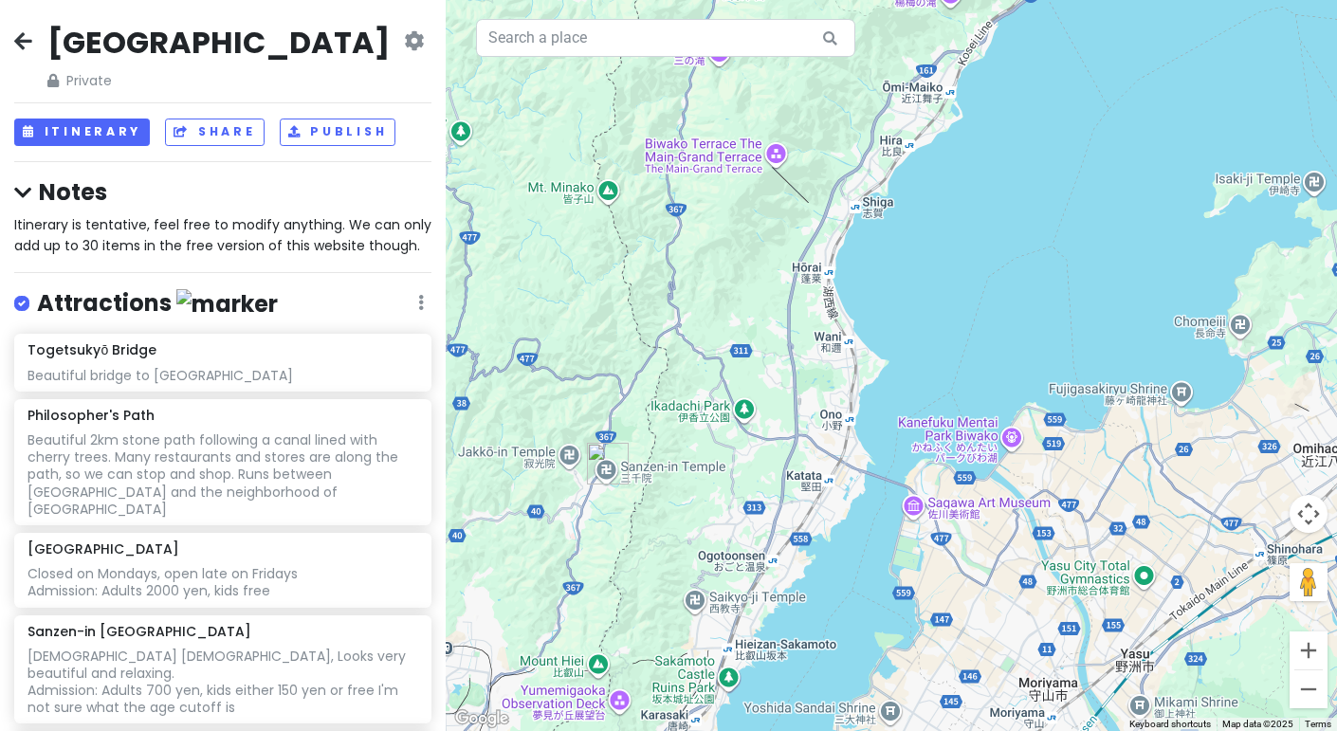
drag, startPoint x: 949, startPoint y: 148, endPoint x: 701, endPoint y: 481, distance: 415.4
click at [701, 481] on div at bounding box center [892, 365] width 892 height 731
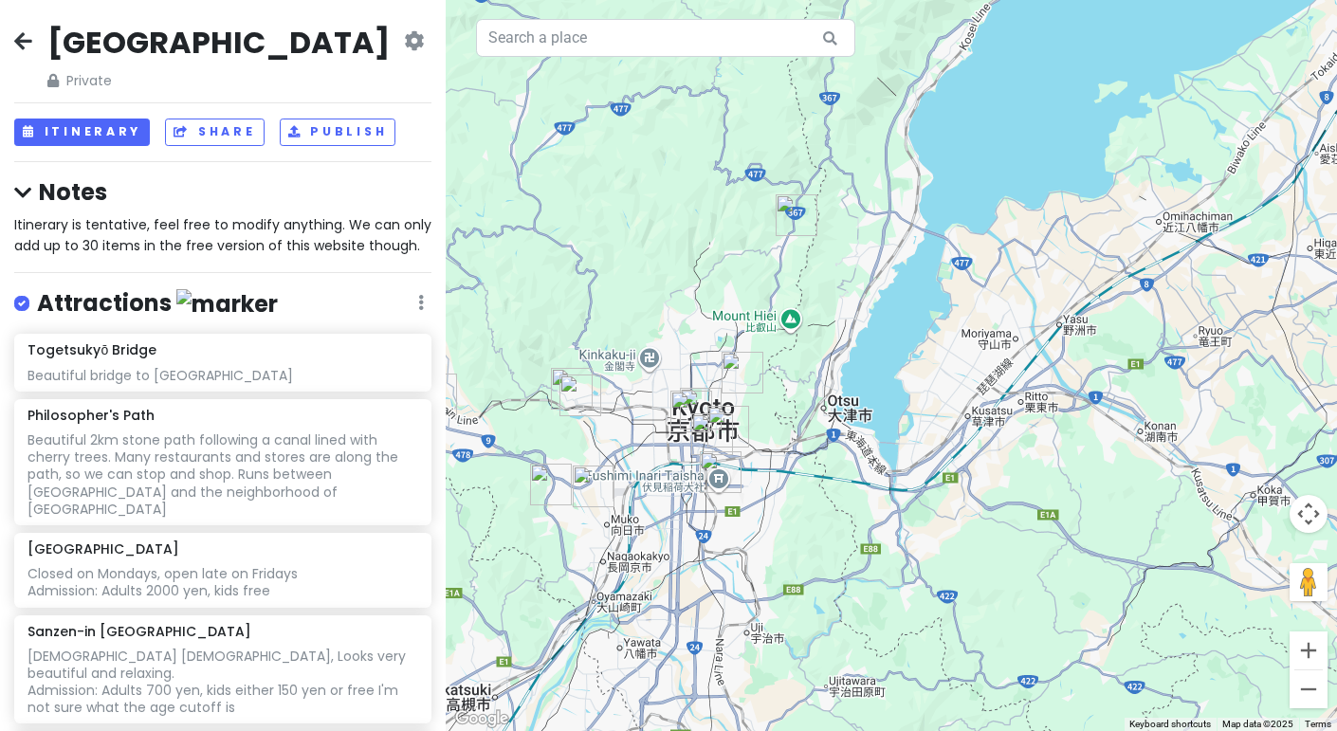
drag, startPoint x: 688, startPoint y: 557, endPoint x: 829, endPoint y: 312, distance: 282.6
click at [829, 312] on div at bounding box center [892, 365] width 892 height 731
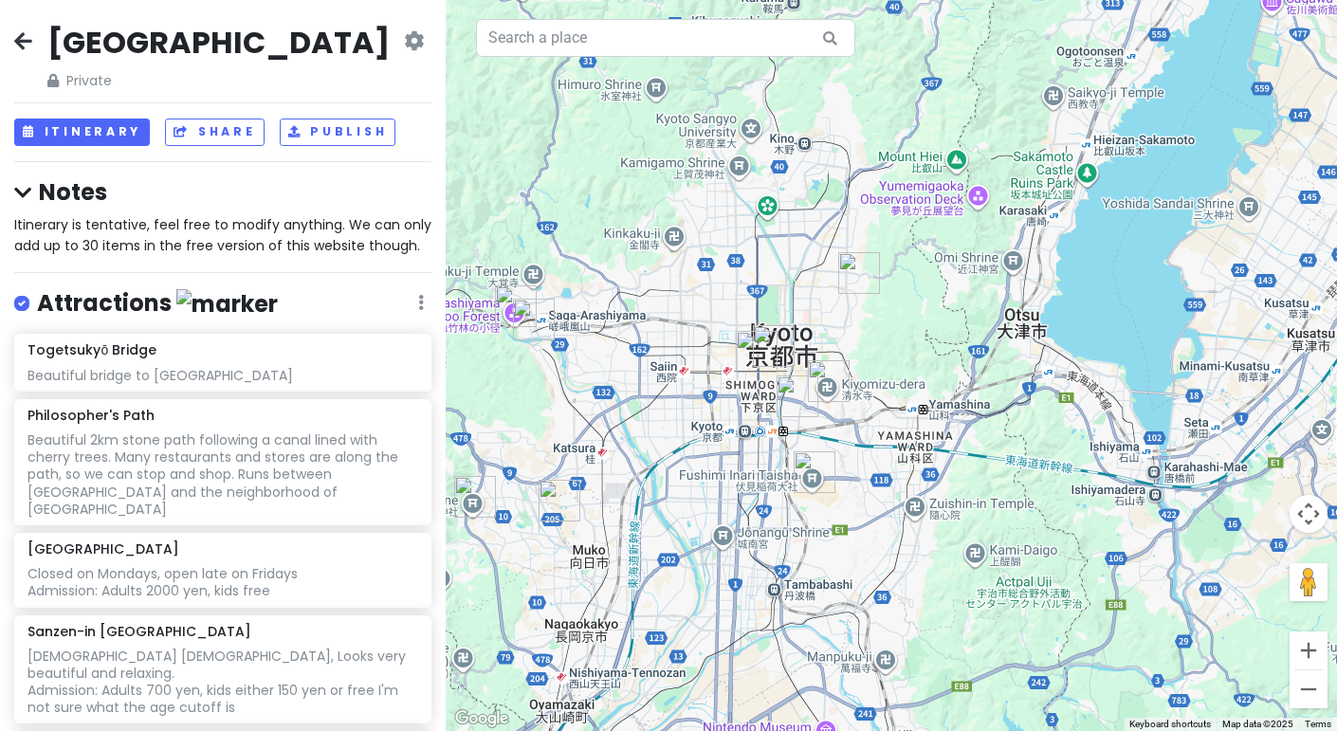
drag, startPoint x: 807, startPoint y: 506, endPoint x: 1004, endPoint y: 443, distance: 207.3
click at [1004, 443] on div at bounding box center [892, 365] width 892 height 731
